Goal: Task Accomplishment & Management: Manage account settings

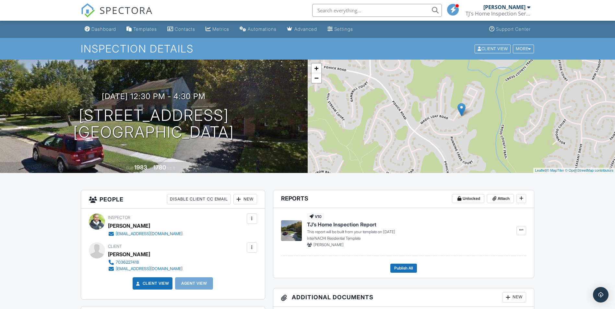
click at [357, 11] on input "text" at bounding box center [377, 10] width 130 height 13
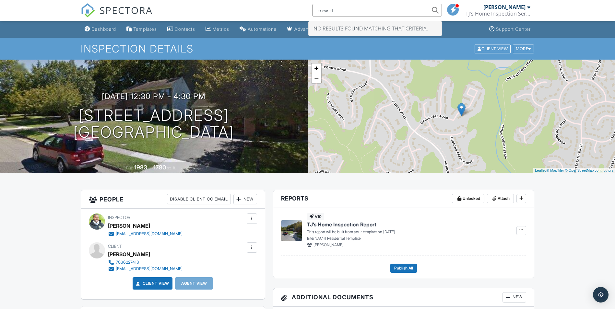
drag, startPoint x: 357, startPoint y: 11, endPoint x: 313, endPoint y: 10, distance: 44.1
click at [313, 10] on input "crew ct" at bounding box center [377, 10] width 130 height 13
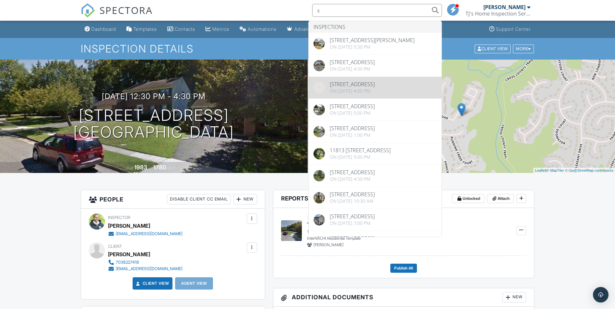
type input "c"
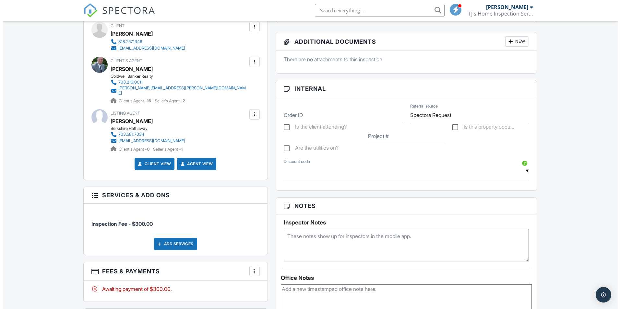
scroll to position [389, 0]
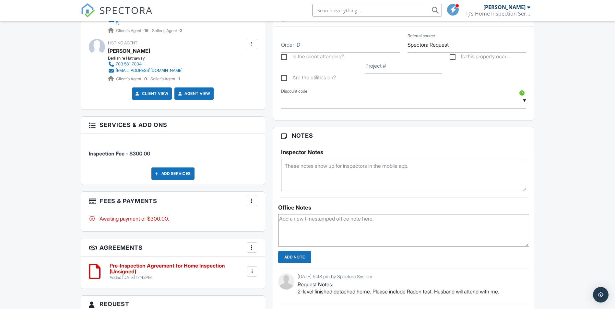
click at [257, 196] on div "More" at bounding box center [252, 201] width 10 height 10
click at [168, 171] on div "Add Services" at bounding box center [172, 174] width 43 height 12
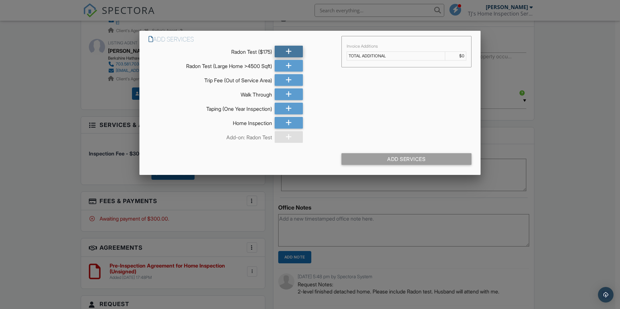
click at [286, 48] on icon at bounding box center [289, 52] width 6 height 12
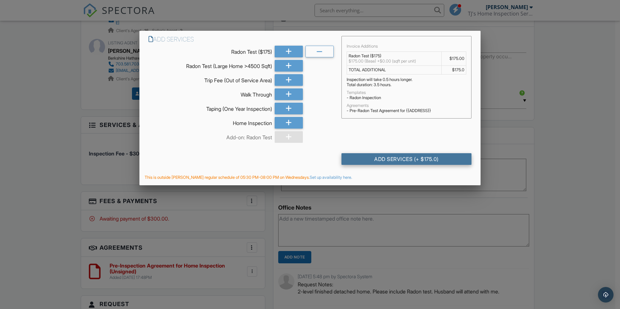
click at [412, 159] on div "Add Services (+ $175.0)" at bounding box center [406, 159] width 130 height 12
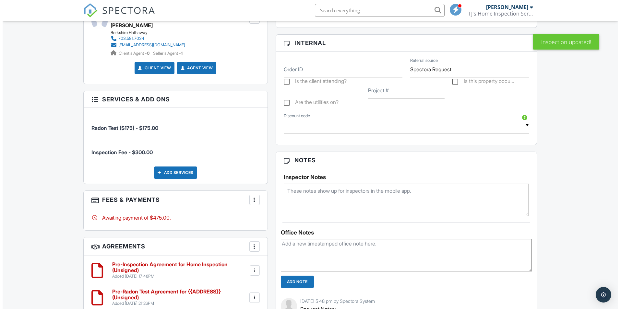
scroll to position [362, 0]
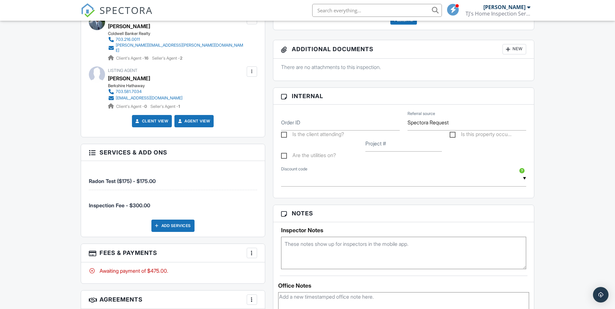
click at [250, 250] on div at bounding box center [252, 253] width 6 height 6
click at [273, 210] on li "Edit Fees & Payments" at bounding box center [285, 210] width 68 height 16
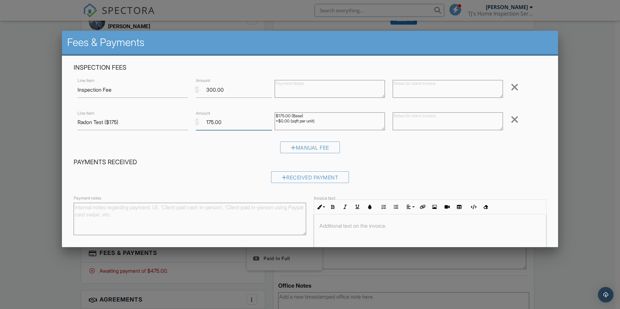
click at [213, 122] on input "175.00" at bounding box center [234, 122] width 76 height 16
type input "150.00"
click at [119, 122] on input "Radon Test ($175)" at bounding box center [133, 122] width 110 height 16
type input "Radon Test ($150)"
click at [281, 114] on textarea "$175.00 (Base) +$0.00 (sqft per unit)" at bounding box center [330, 122] width 110 height 18
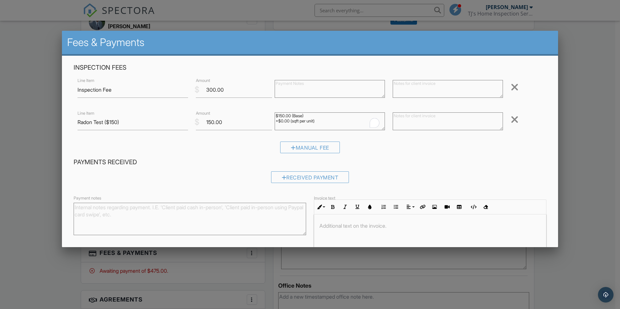
type textarea "$150.00 (Base) +$0.00 (sqft per unit)"
click at [297, 87] on textarea "To enrich screen reader interactions, please activate Accessibility in Grammarl…" at bounding box center [330, 89] width 110 height 18
drag, startPoint x: 205, startPoint y: 89, endPoint x: 248, endPoint y: 89, distance: 43.1
click at [248, 89] on input "300.00" at bounding box center [234, 90] width 76 height 16
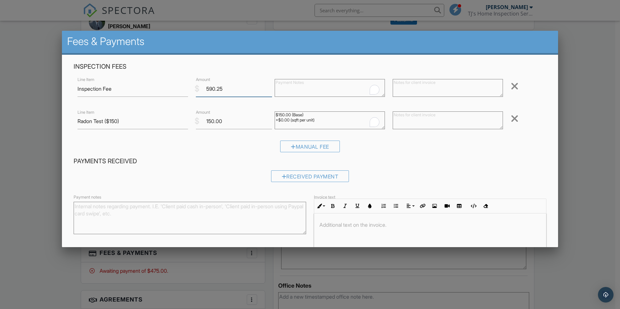
scroll to position [0, 0]
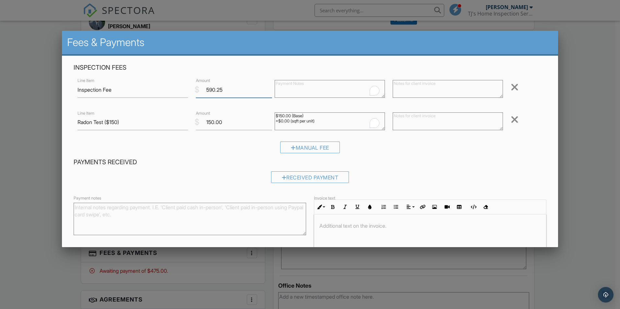
type input "590.25"
click at [414, 120] on textarea at bounding box center [448, 122] width 110 height 18
type textarea "$25 dual services discount"
click at [431, 91] on textarea at bounding box center [448, 89] width 110 height 18
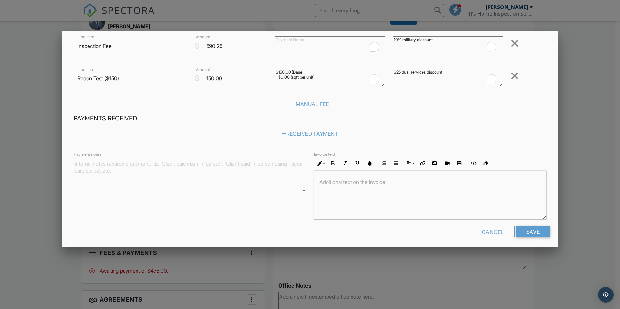
scroll to position [46, 0]
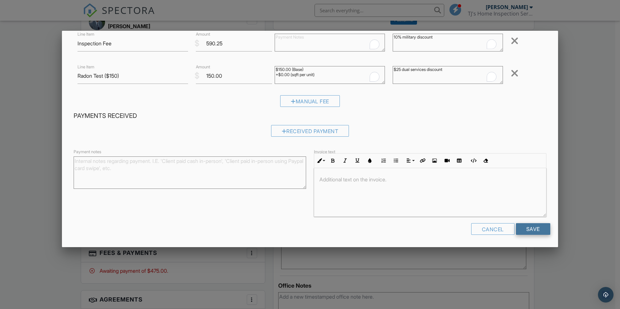
type textarea "10% military discount"
click at [528, 230] on input "Save" at bounding box center [533, 229] width 34 height 12
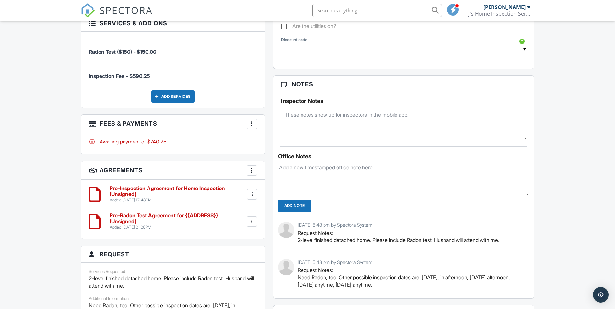
click at [255, 121] on div "More" at bounding box center [252, 124] width 10 height 10
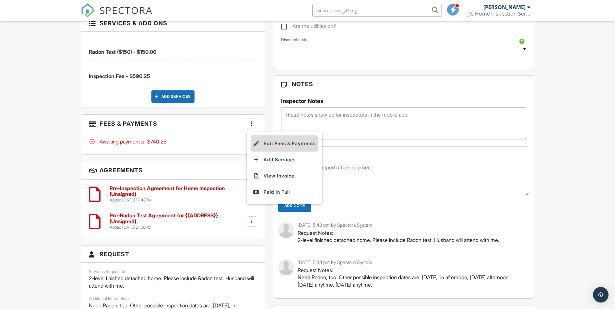
click at [265, 139] on li "Edit Fees & Payments" at bounding box center [285, 144] width 68 height 16
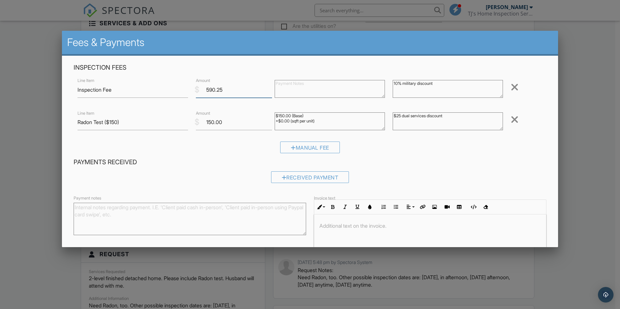
click at [214, 90] on input "590.25" at bounding box center [234, 90] width 76 height 16
type input "598.25"
click at [357, 229] on p at bounding box center [430, 225] width 222 height 7
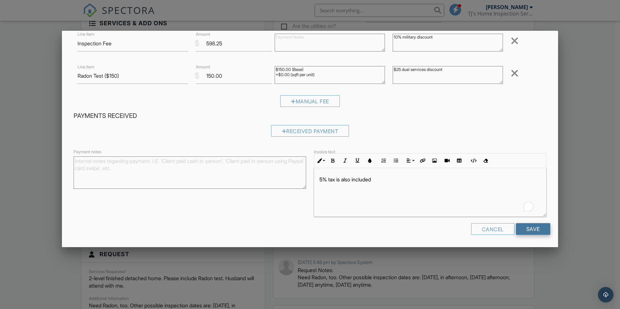
click at [526, 231] on input "Save" at bounding box center [533, 229] width 34 height 12
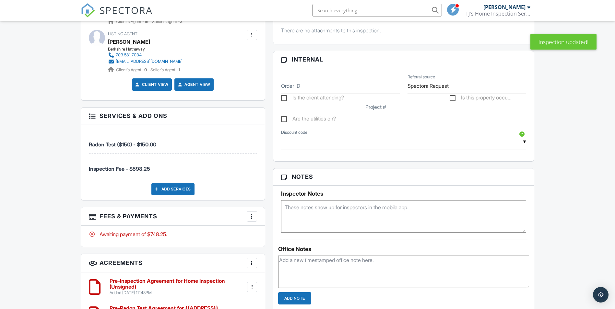
scroll to position [297, 0]
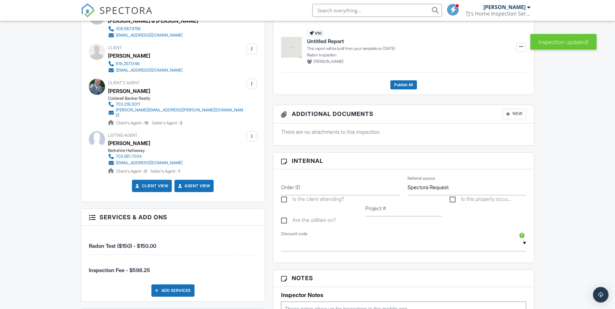
click at [285, 196] on div "Is the client attending?" at bounding box center [319, 200] width 84 height 9
click at [283, 202] on label "Is the client attending?" at bounding box center [312, 200] width 63 height 8
click at [283, 202] on input "Is the client attending?" at bounding box center [283, 200] width 4 height 4
checkbox input "true"
click at [283, 219] on label "Are the utilities on?" at bounding box center [308, 221] width 55 height 8
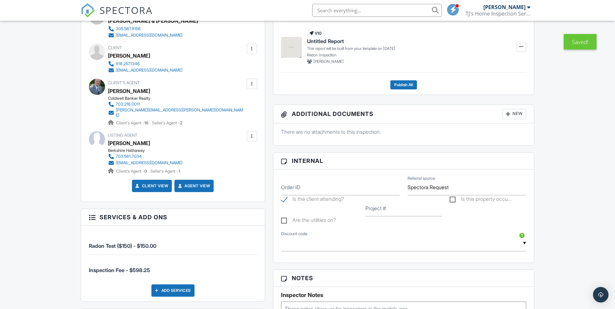
click at [283, 219] on input "Are the utilities on?" at bounding box center [283, 221] width 4 height 4
checkbox input "true"
click at [293, 190] on label "Order ID" at bounding box center [290, 187] width 19 height 7
click at [293, 190] on input "Order ID" at bounding box center [340, 188] width 119 height 16
type input "25-118"
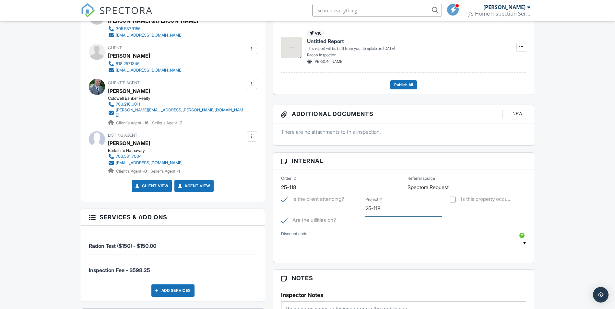
type input "25-118"
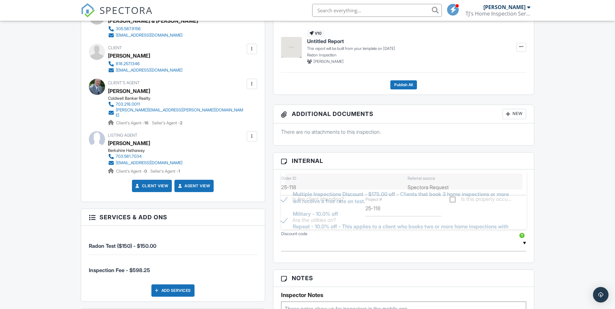
click at [525, 246] on input "text" at bounding box center [404, 244] width 246 height 16
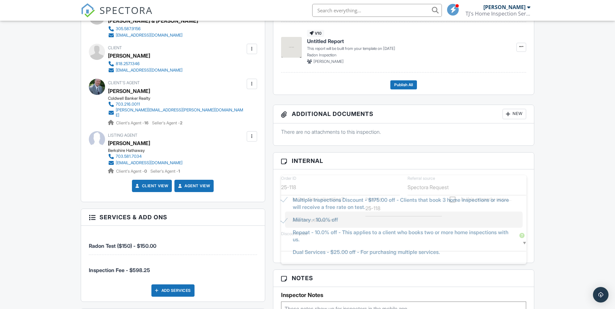
click at [427, 219] on li "Military - 10.0% off" at bounding box center [404, 220] width 238 height 16
type input "Military - 10.0% off"
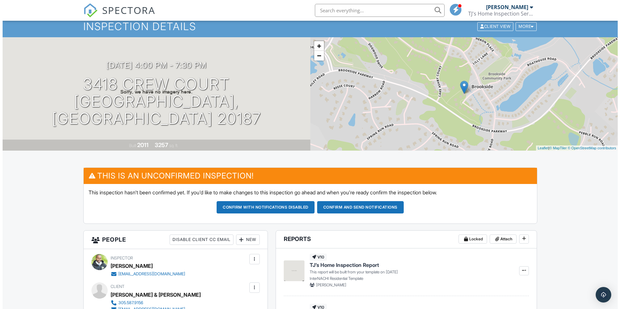
scroll to position [0, 0]
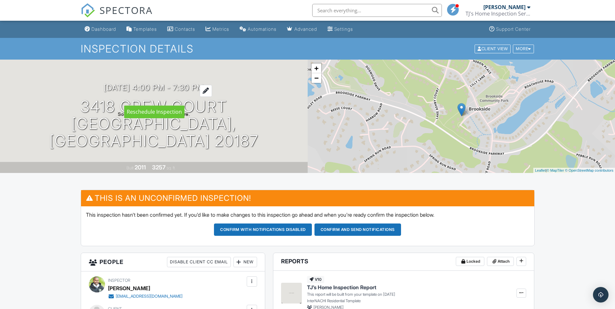
click at [212, 97] on div at bounding box center [206, 91] width 12 height 12
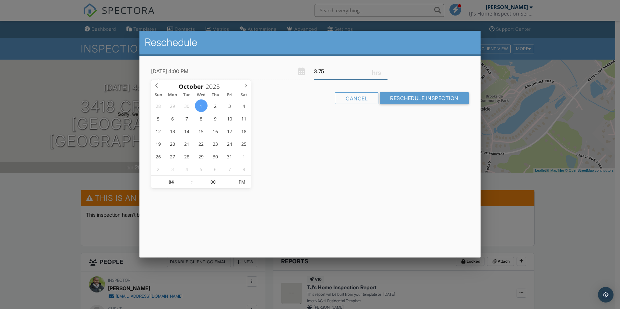
click at [386, 69] on input "3.75" at bounding box center [351, 72] width 74 height 16
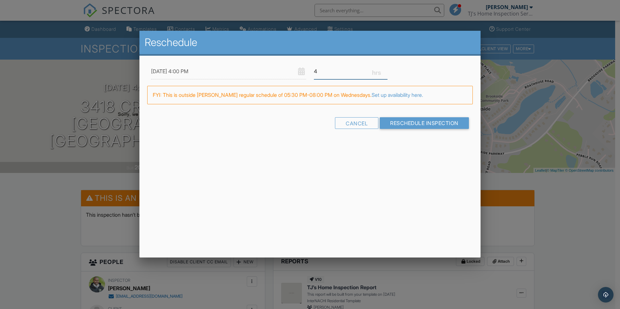
type input "4"
click at [385, 69] on input "4" at bounding box center [351, 72] width 74 height 16
click at [405, 122] on input "Reschedule Inspection" at bounding box center [424, 123] width 89 height 12
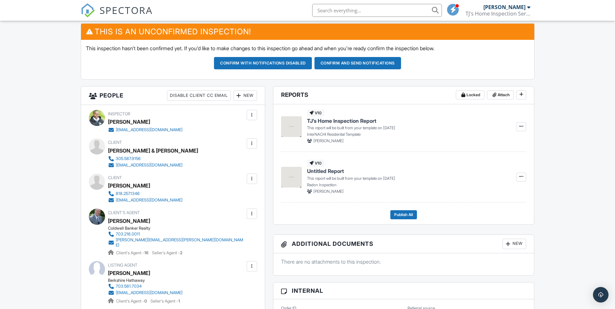
scroll to position [88, 0]
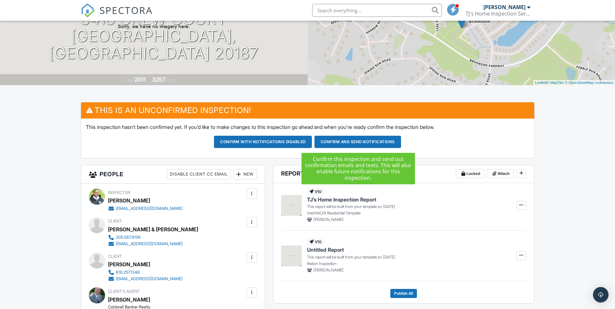
click at [342, 140] on button "Confirm and send notifications" at bounding box center [358, 142] width 87 height 12
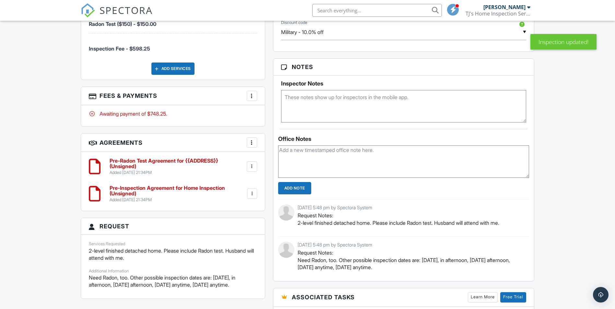
scroll to position [486, 0]
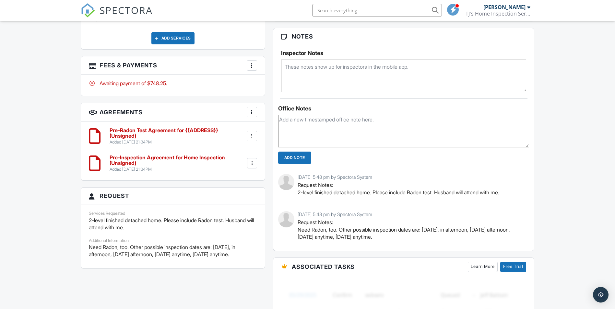
click at [313, 69] on textarea at bounding box center [404, 76] width 246 height 32
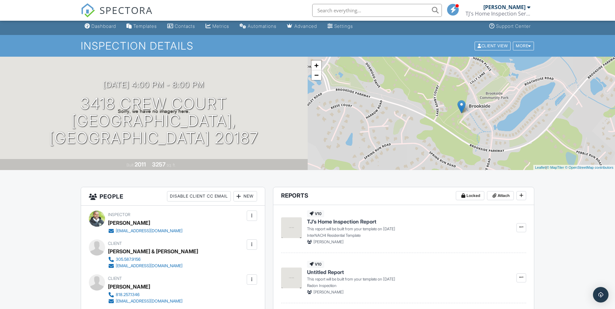
scroll to position [0, 0]
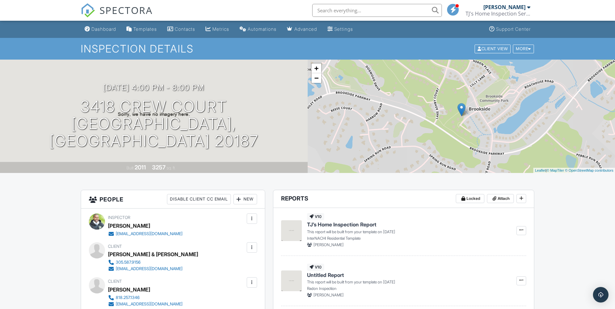
type textarea "Radon installation [DATE] noon Pick up radon [DATE] at home inspection @ 4 p.m."
